Goal: Task Accomplishment & Management: Manage account settings

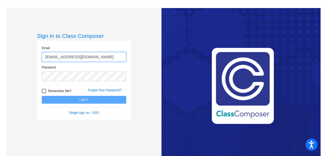
type input "[EMAIL_ADDRESS][DOMAIN_NAME]"
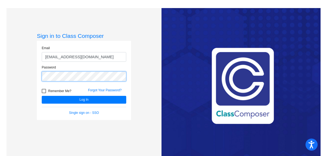
click at [42, 96] on button "Log In" at bounding box center [84, 100] width 84 height 8
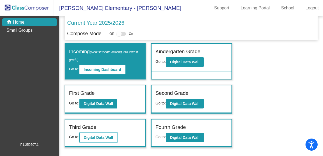
click at [99, 137] on b "Digital Data Wall" at bounding box center [98, 138] width 29 height 4
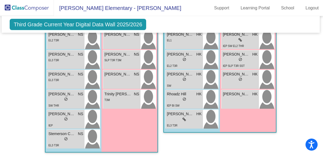
scroll to position [285, 1]
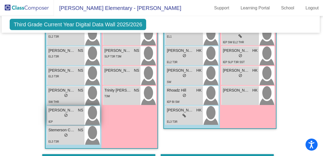
click at [65, 109] on span "[PERSON_NAME]" at bounding box center [61, 111] width 27 height 6
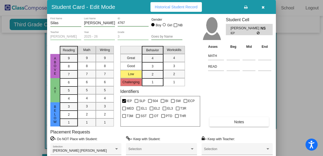
click at [266, 7] on button "button" at bounding box center [262, 7] width 17 height 10
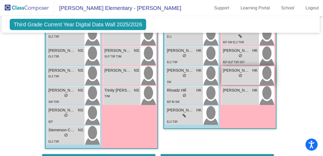
click at [240, 70] on span "[PERSON_NAME]" at bounding box center [236, 71] width 27 height 6
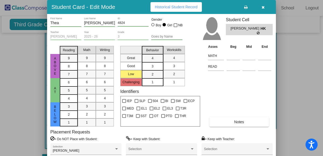
click at [263, 6] on icon "button" at bounding box center [262, 7] width 3 height 4
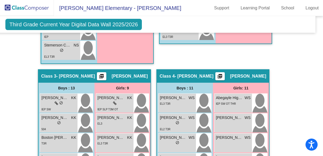
scroll to position [371, 5]
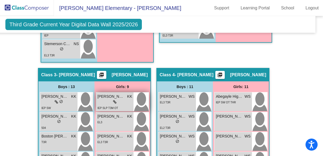
click at [102, 94] on span "[PERSON_NAME]" at bounding box center [110, 97] width 27 height 6
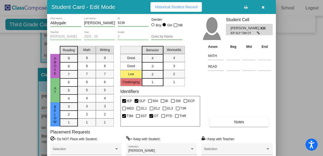
click at [264, 8] on icon "button" at bounding box center [262, 7] width 3 height 4
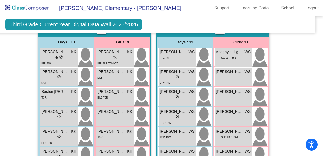
scroll to position [419, 5]
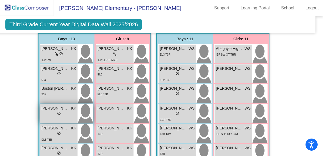
click at [57, 113] on span "do_not_disturb_alt" at bounding box center [59, 114] width 4 height 4
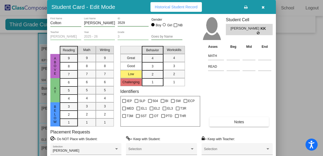
click at [262, 9] on icon "button" at bounding box center [262, 7] width 3 height 4
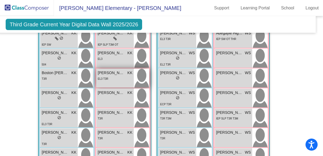
scroll to position [438, 4]
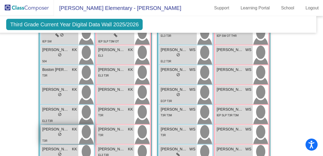
click at [53, 129] on span "[PERSON_NAME]" at bounding box center [55, 130] width 27 height 6
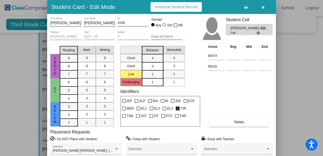
click at [264, 9] on button "button" at bounding box center [262, 7] width 17 height 10
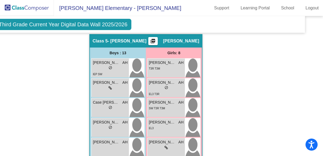
scroll to position [696, 16]
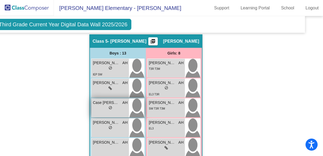
click at [104, 100] on span "Case [PERSON_NAME]" at bounding box center [106, 103] width 27 height 6
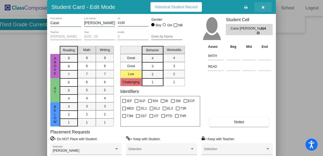
click at [266, 7] on button "button" at bounding box center [262, 7] width 17 height 10
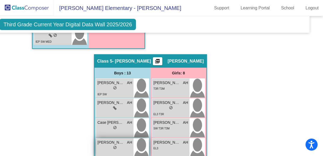
scroll to position [677, 11]
click at [114, 120] on span "Case [PERSON_NAME]" at bounding box center [111, 123] width 27 height 6
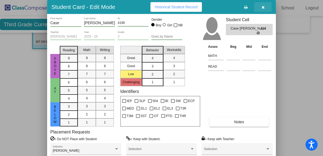
click at [264, 5] on icon "button" at bounding box center [262, 7] width 3 height 4
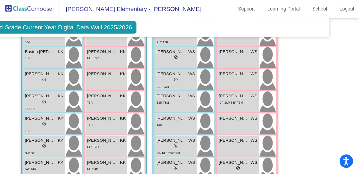
scroll to position [462, 24]
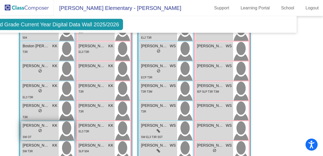
click at [49, 123] on div "[PERSON_NAME] KK" at bounding box center [40, 126] width 35 height 6
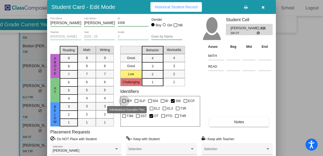
click at [123, 101] on div at bounding box center [124, 101] width 4 height 4
click at [124, 103] on input "IEP" at bounding box center [124, 103] width 0 height 0
checkbox input "true"
drag, startPoint x: 265, startPoint y: 135, endPoint x: 264, endPoint y: 132, distance: 3.1
click at [264, 132] on div "Placement Requests = Do NOT Place with Student: [PERSON_NAME] Selection = Keep …" at bounding box center [161, 145] width 222 height 30
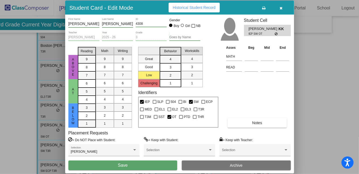
scroll to position [461, 24]
click at [141, 156] on button "Save" at bounding box center [122, 165] width 109 height 10
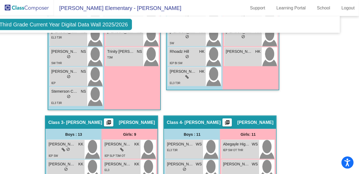
scroll to position [323, 16]
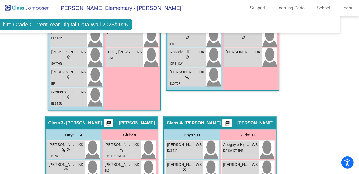
click at [25, 5] on img at bounding box center [27, 8] width 54 height 16
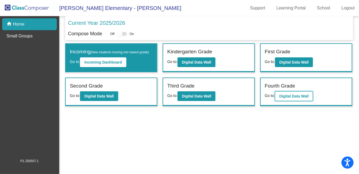
click at [288, 92] on button "Digital Data Wall" at bounding box center [294, 96] width 38 height 10
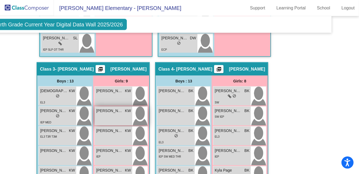
scroll to position [395, 24]
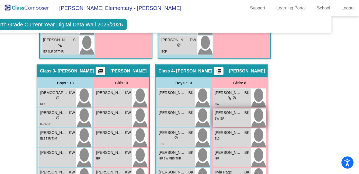
click at [244, 108] on div "Brailee [PERSON_NAME] lock do_not_disturb_alt SW IEP" at bounding box center [231, 117] width 37 height 19
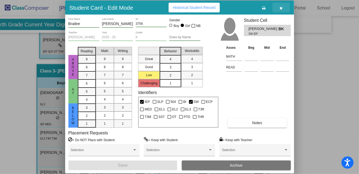
click at [283, 8] on button "button" at bounding box center [280, 8] width 17 height 10
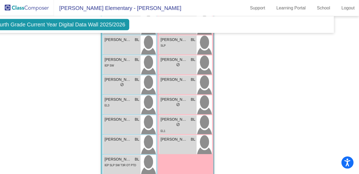
scroll to position [820, 22]
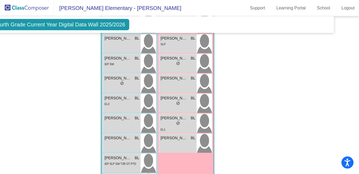
click at [19, 7] on img at bounding box center [27, 8] width 54 height 16
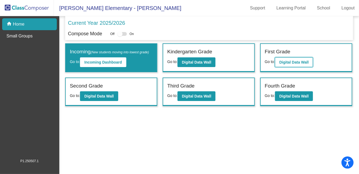
click at [288, 62] on b "Digital Data Wall" at bounding box center [293, 62] width 29 height 4
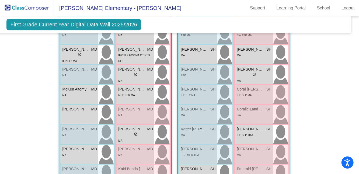
scroll to position [699, 6]
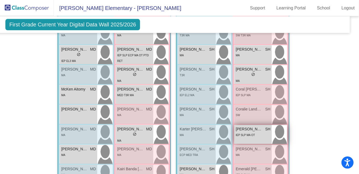
click at [249, 126] on span "[PERSON_NAME]" at bounding box center [248, 129] width 27 height 6
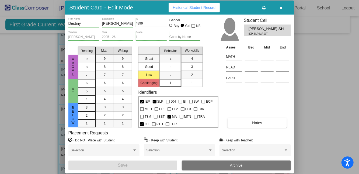
click at [280, 5] on span "button" at bounding box center [280, 7] width 3 height 4
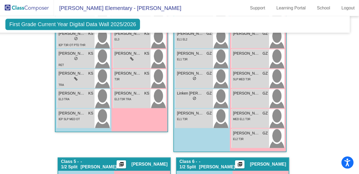
scroll to position [544, 6]
